Goal: Task Accomplishment & Management: Manage account settings

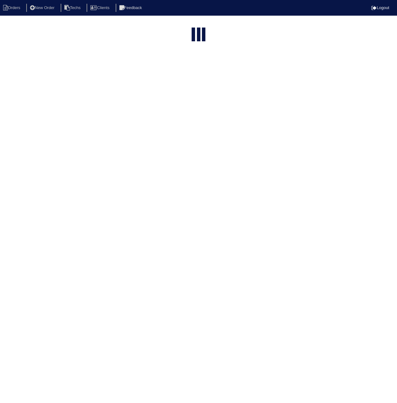
select select "15"
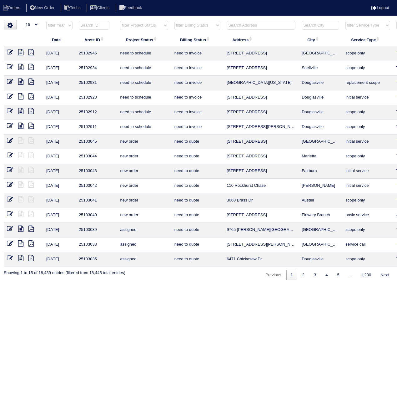
click at [90, 23] on input "text" at bounding box center [94, 25] width 31 height 9
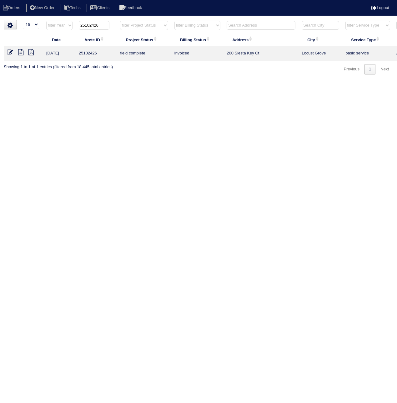
type input "25102426"
click at [8, 53] on icon at bounding box center [10, 52] width 6 height 6
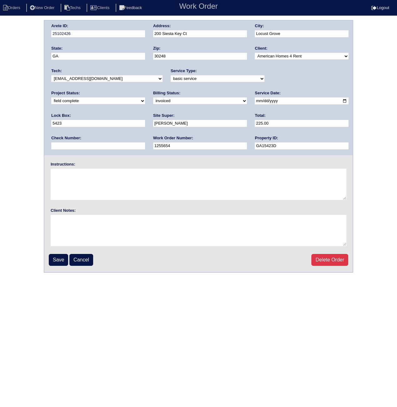
click at [153, 100] on select "need to quote quoted need to invoice invoiced paid warranty purchase order need…" at bounding box center [200, 101] width 94 height 7
select select "paid"
click at [153, 98] on select "need to quote quoted need to invoice invoiced paid warranty purchase order need…" at bounding box center [200, 101] width 94 height 7
click at [145, 143] on input "text" at bounding box center [98, 146] width 94 height 7
paste input "081525A"
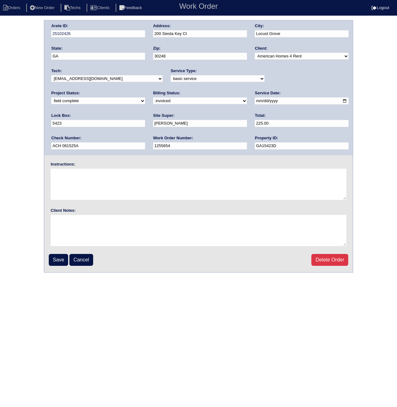
drag, startPoint x: 293, startPoint y: 122, endPoint x: 249, endPoint y: 124, distance: 43.2
click at [249, 124] on div "Arete ID: 25102426 Address: 200 Siesta Key Ct City: Locust Grove State: GA Zip:…" at bounding box center [198, 88] width 308 height 135
type input "ACH 081525A"
click at [64, 259] on input "Save" at bounding box center [58, 260] width 19 height 12
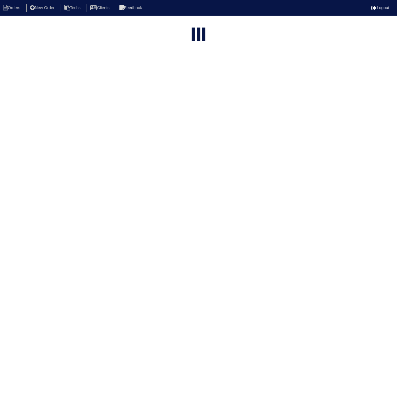
select select "15"
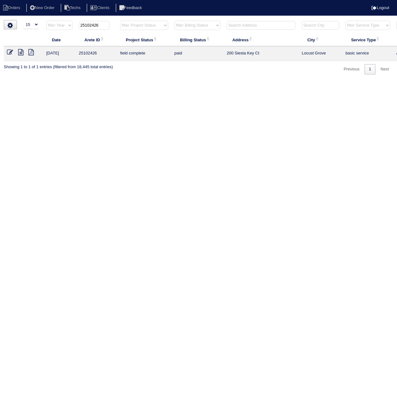
drag, startPoint x: 95, startPoint y: 27, endPoint x: 112, endPoint y: 27, distance: 16.6
click at [112, 27] on th "25102426" at bounding box center [96, 26] width 41 height 13
type input "25102459"
click at [8, 52] on icon at bounding box center [10, 52] width 6 height 6
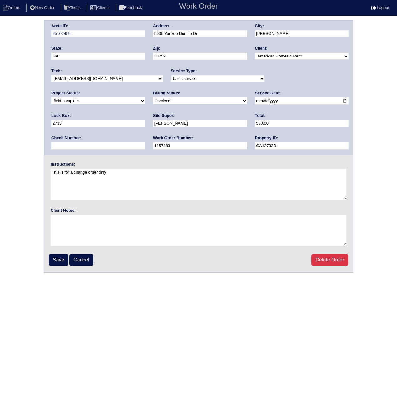
drag, startPoint x: 75, startPoint y: 98, endPoint x: 75, endPoint y: 105, distance: 7.2
click at [153, 98] on select "need to quote quoted need to invoice invoiced paid warranty purchase order need…" at bounding box center [200, 101] width 94 height 7
select select "paid"
click at [153, 98] on select "need to quote quoted need to invoice invoiced paid warranty purchase order need…" at bounding box center [200, 101] width 94 height 7
paste input "ACH 081525A"
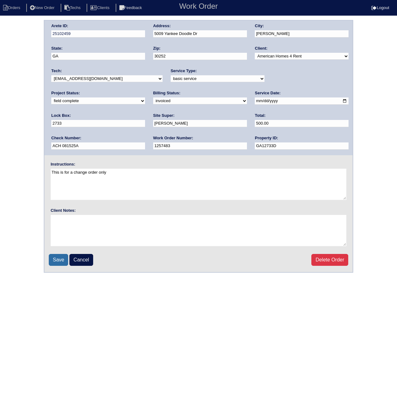
type input "ACH 081525A"
drag, startPoint x: 58, startPoint y: 261, endPoint x: 65, endPoint y: 261, distance: 6.6
click at [58, 262] on input "Save" at bounding box center [58, 260] width 19 height 12
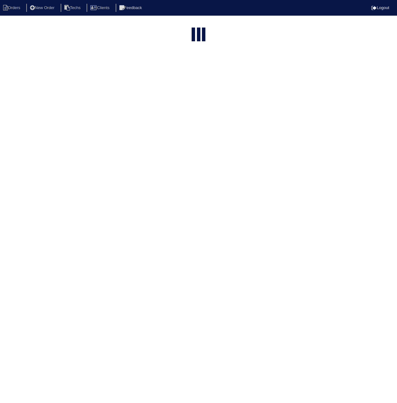
select select "15"
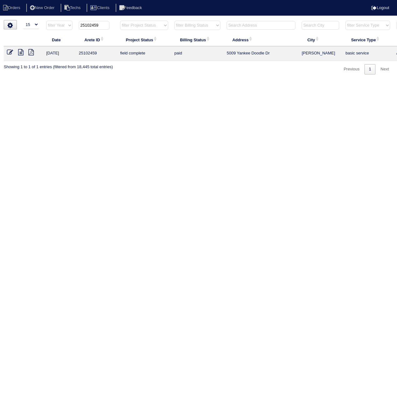
drag, startPoint x: 96, startPoint y: 26, endPoint x: 108, endPoint y: 25, distance: 11.6
click at [108, 25] on input "25102459" at bounding box center [94, 25] width 31 height 9
type input "25102461"
click at [9, 52] on icon at bounding box center [10, 52] width 6 height 6
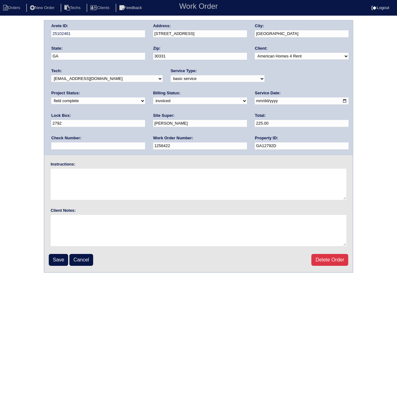
click at [153, 97] on div "Billing Status: need to quote quoted need to invoice invoiced paid warranty pur…" at bounding box center [200, 98] width 94 height 17
click at [153, 101] on select "need to quote quoted need to invoice invoiced paid warranty purchase order need…" at bounding box center [200, 101] width 94 height 7
select select "paid"
click at [153, 98] on select "need to quote quoted need to invoice invoiced paid warranty purchase order need…" at bounding box center [200, 101] width 94 height 7
paste input "ACH 081525A"
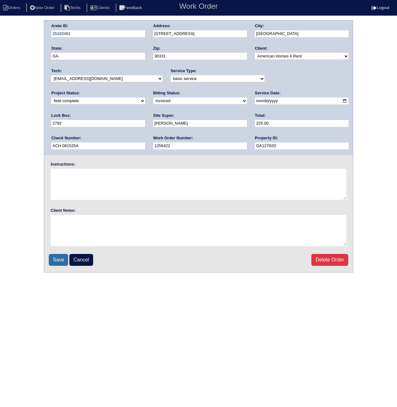
type input "ACH 081525A"
click at [61, 261] on input "Save" at bounding box center [58, 260] width 19 height 12
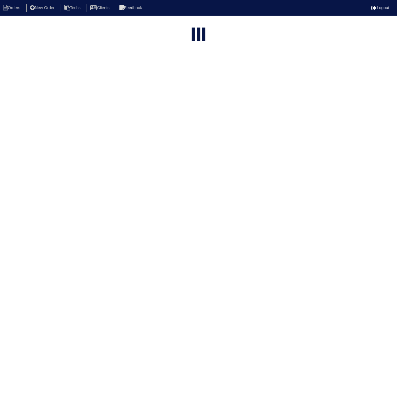
select select "15"
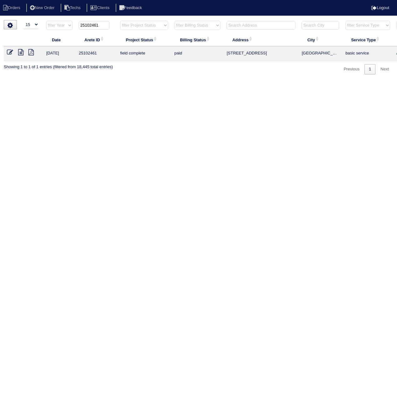
drag, startPoint x: 93, startPoint y: 26, endPoint x: 126, endPoint y: 27, distance: 33.5
click at [126, 27] on tr "filter Year -- Any Year -- 2025 2024 2023 2022 2021 2020 2019 25102461 filter P…" at bounding box center [275, 26] width 542 height 13
type input "25102379"
click at [8, 52] on icon at bounding box center [10, 52] width 6 height 6
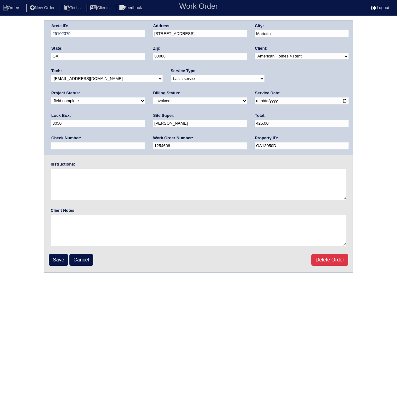
click at [153, 103] on select "need to quote quoted need to invoice invoiced paid warranty purchase order need…" at bounding box center [200, 101] width 94 height 7
select select "paid"
click at [153, 98] on select "need to quote quoted need to invoice invoiced paid warranty purchase order need…" at bounding box center [200, 101] width 94 height 7
paste input "ACH 081525A"
type input "ACH 081525A"
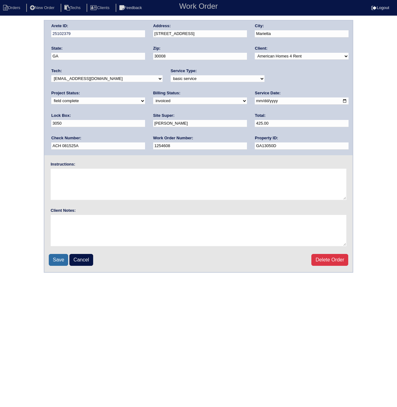
click at [59, 260] on input "Save" at bounding box center [58, 260] width 19 height 12
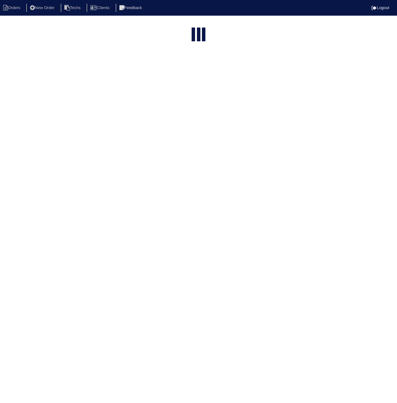
select select "15"
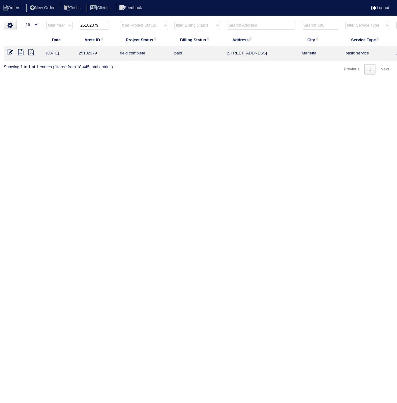
drag, startPoint x: 94, startPoint y: 26, endPoint x: 108, endPoint y: 27, distance: 13.5
click at [108, 27] on input "25102379" at bounding box center [94, 25] width 31 height 9
type input "25102674"
click at [9, 51] on icon at bounding box center [10, 52] width 6 height 6
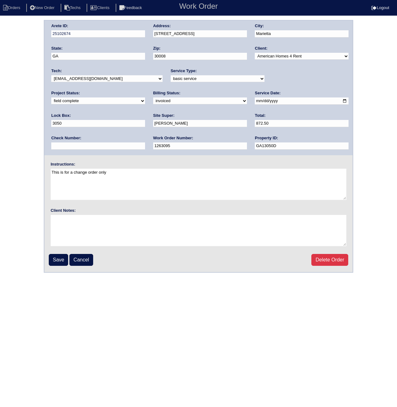
click at [153, 101] on select "need to quote quoted need to invoice invoiced paid warranty purchase order need…" at bounding box center [200, 101] width 94 height 7
select select "paid"
click at [153, 98] on select "need to quote quoted need to invoice invoiced paid warranty purchase order need…" at bounding box center [200, 101] width 94 height 7
paste input "ACH 081525A"
type input "ACH 081525A"
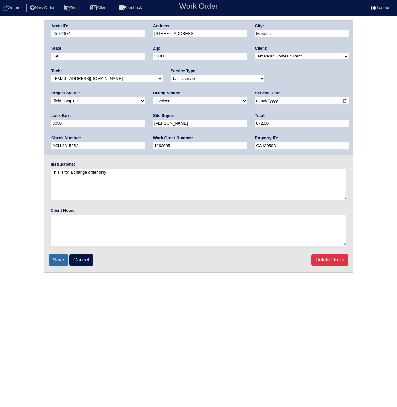
click at [60, 257] on input "Save" at bounding box center [58, 260] width 19 height 12
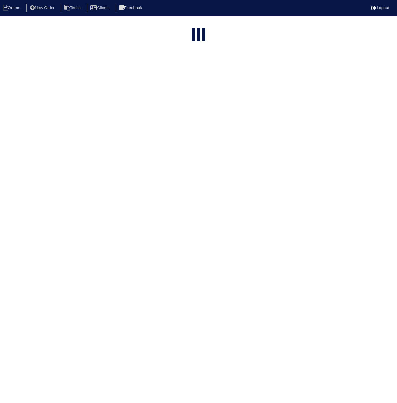
select select "15"
